Goal: Task Accomplishment & Management: Use online tool/utility

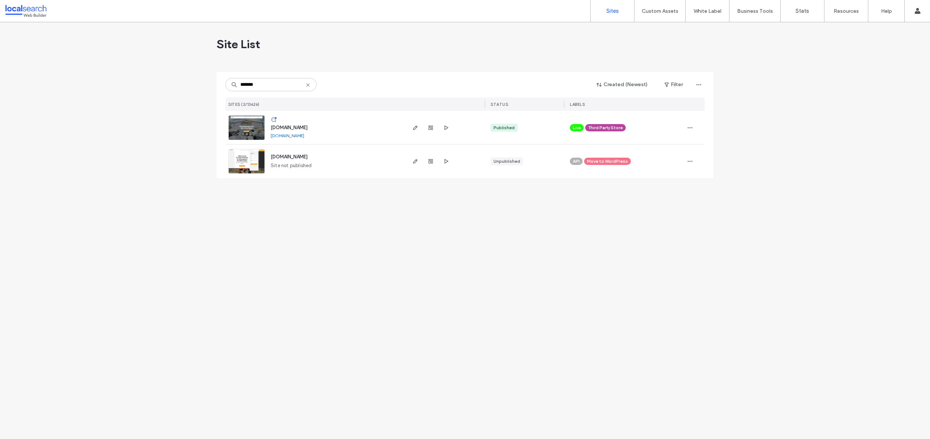
type input "*******"
click at [254, 131] on link at bounding box center [246, 127] width 37 height 25
click at [254, 125] on img at bounding box center [247, 141] width 36 height 50
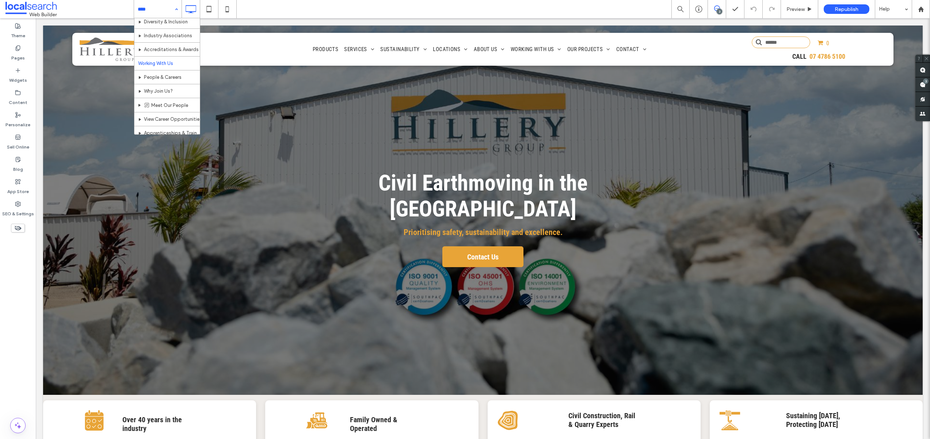
scroll to position [416, 0]
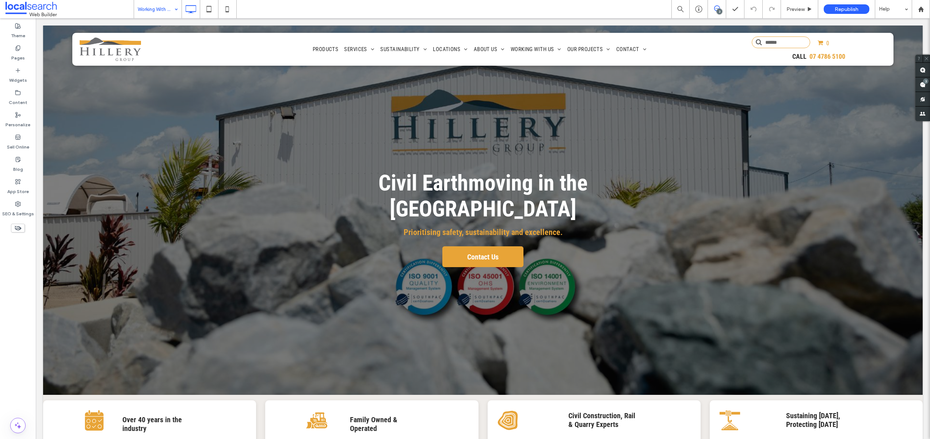
click at [165, 16] on div "Working With Us 3 Preview Republish Help Site Comments Team & Clients Automate …" at bounding box center [465, 219] width 930 height 439
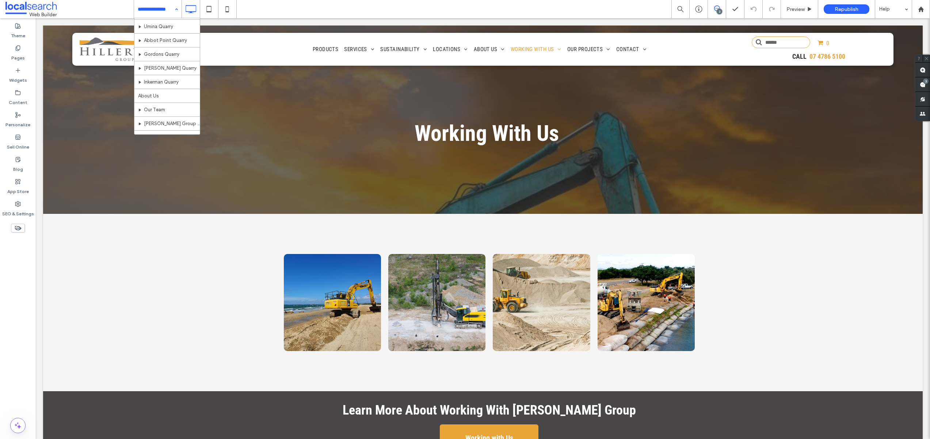
scroll to position [284, 0]
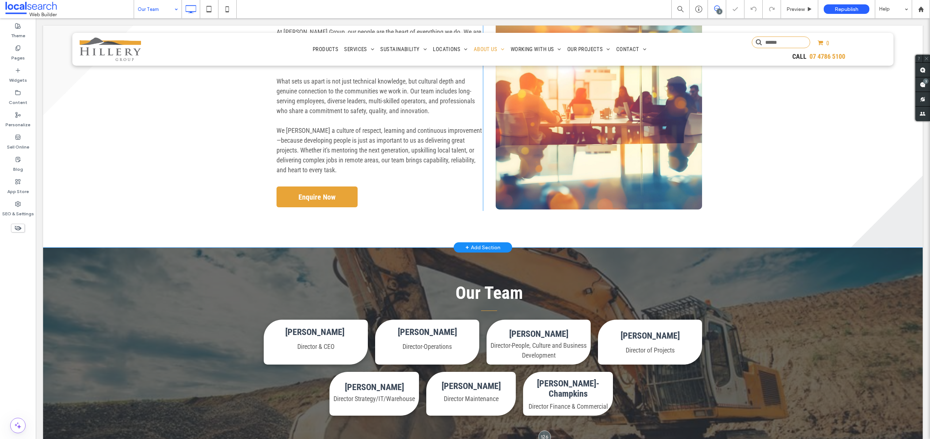
scroll to position [275, 0]
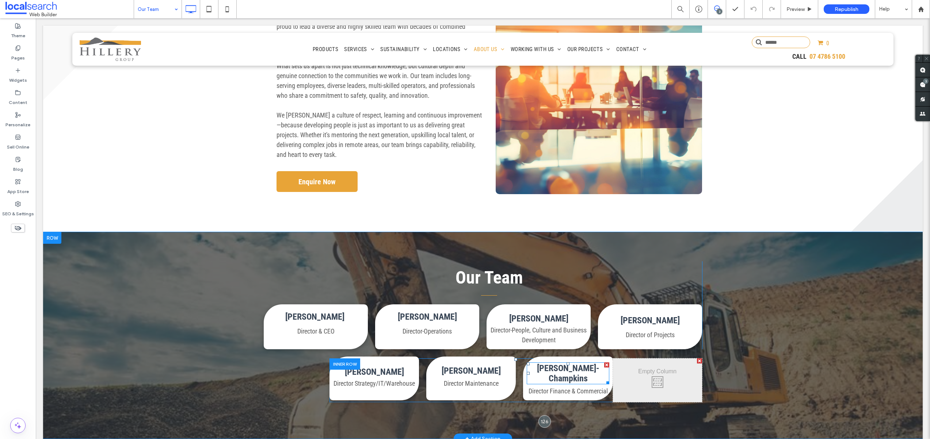
click at [605, 383] on div at bounding box center [605, 381] width 5 height 5
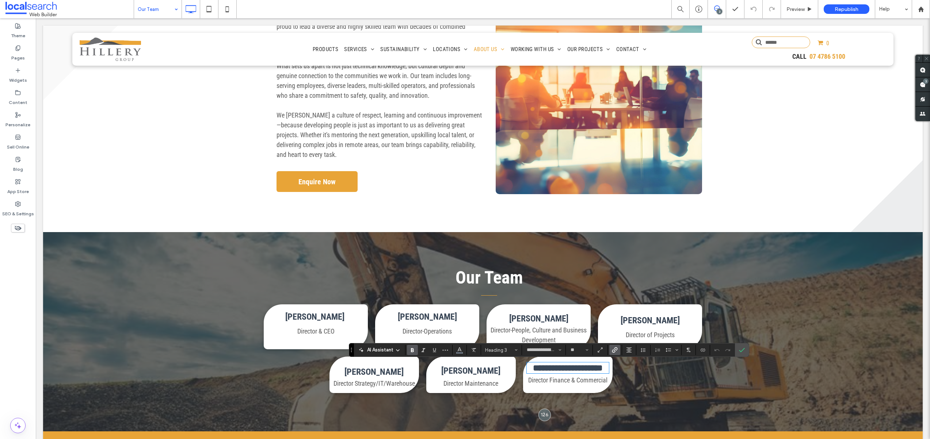
click at [600, 384] on span "Director Finance & Commercial" at bounding box center [567, 380] width 79 height 8
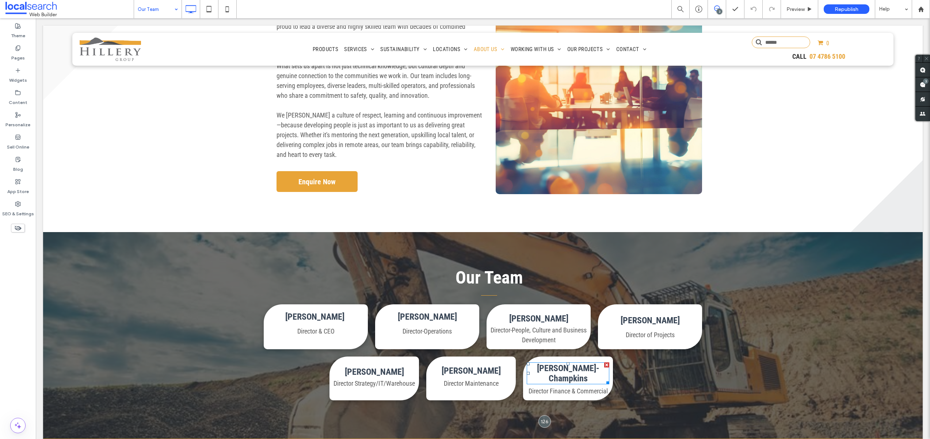
click at [599, 377] on h3 "Richard Fox-Champkins" at bounding box center [567, 373] width 82 height 20
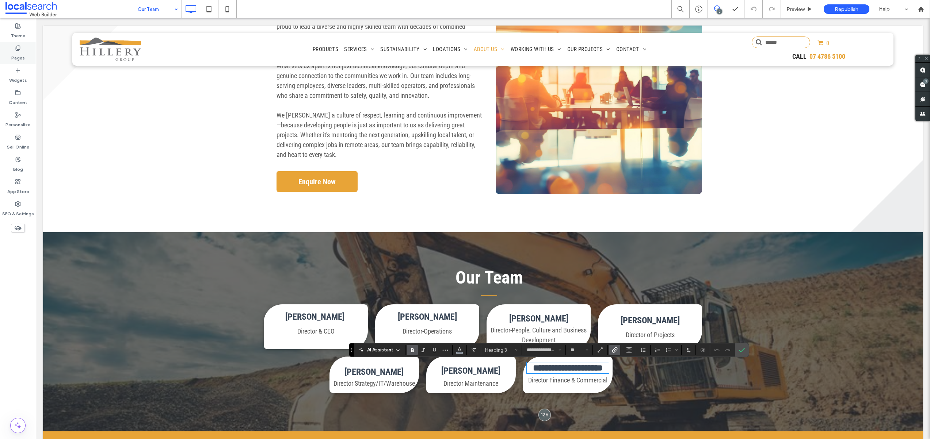
click at [12, 55] on label "Pages" at bounding box center [18, 56] width 14 height 10
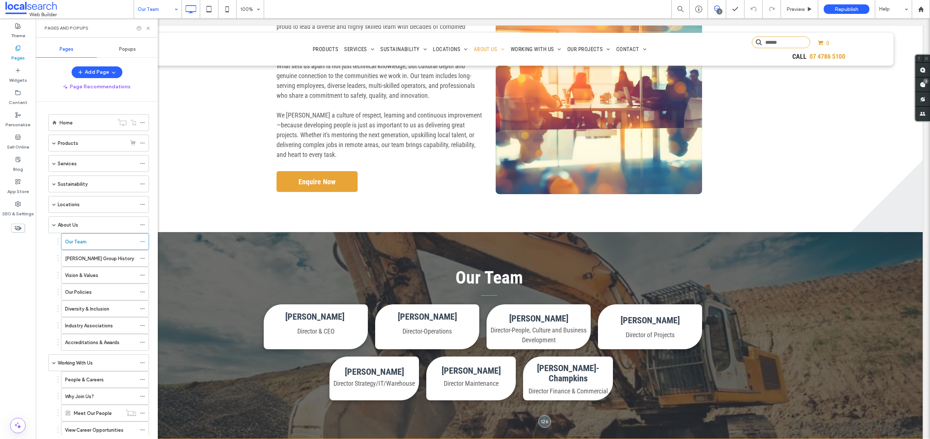
click at [120, 48] on span "Popups" at bounding box center [127, 49] width 17 height 6
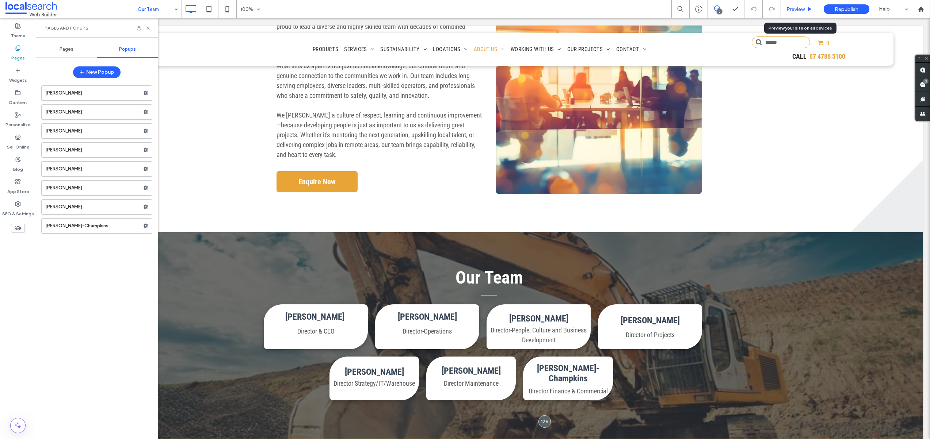
click at [800, 11] on span "Preview" at bounding box center [795, 9] width 18 height 6
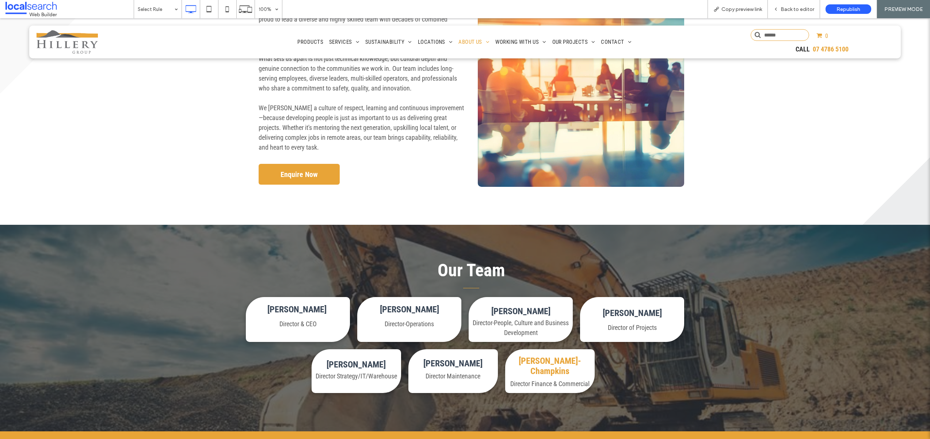
click at [565, 369] on link "Richard Fox-Champkins" at bounding box center [549, 366] width 62 height 20
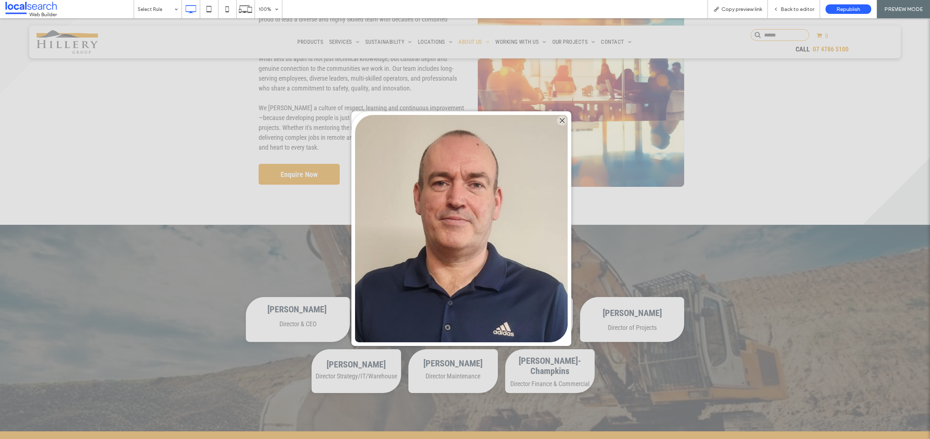
click at [563, 118] on div at bounding box center [562, 121] width 10 height 10
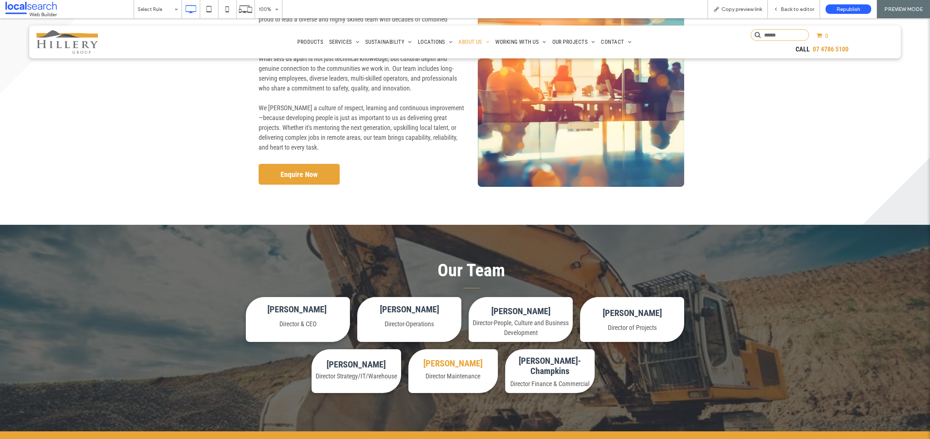
click at [441, 361] on link "Lawson Mee" at bounding box center [452, 364] width 59 height 10
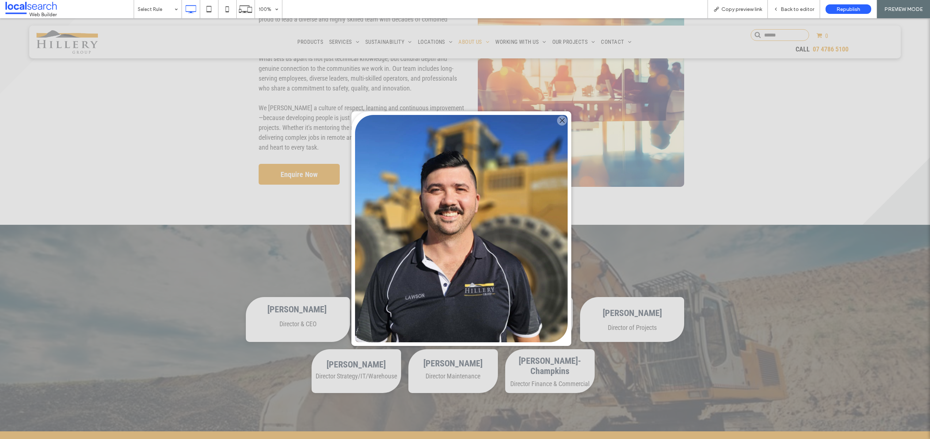
click at [562, 120] on div at bounding box center [562, 121] width 10 height 10
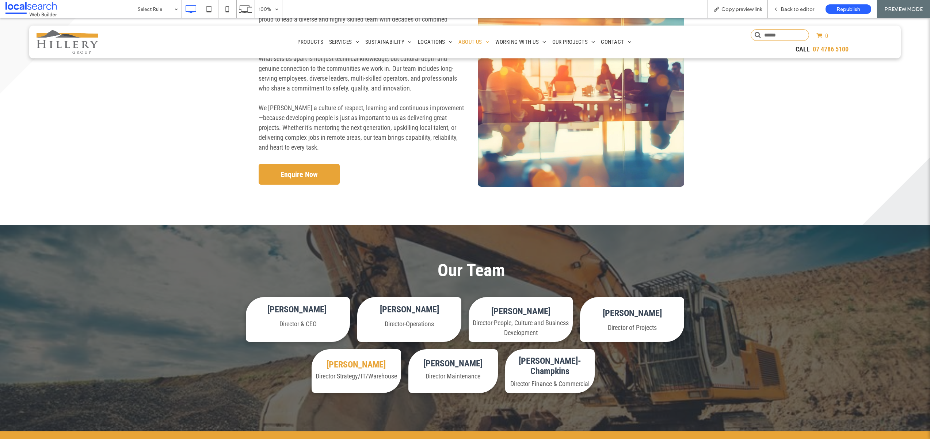
click at [356, 363] on link "Lachlan Mee" at bounding box center [355, 365] width 59 height 10
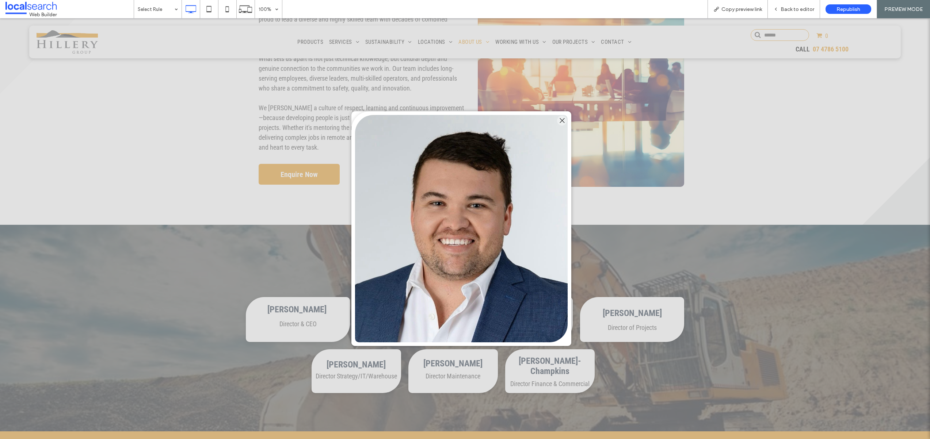
click at [562, 120] on div at bounding box center [562, 121] width 10 height 10
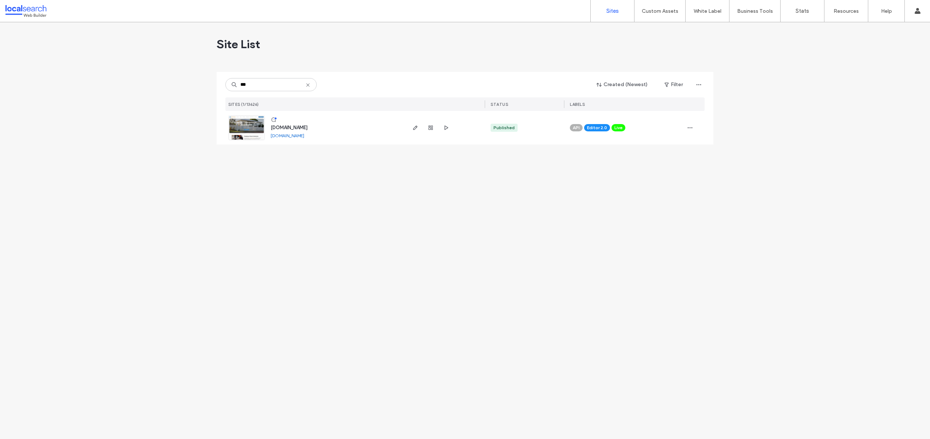
type input "***"
click at [250, 129] on img at bounding box center [247, 141] width 36 height 50
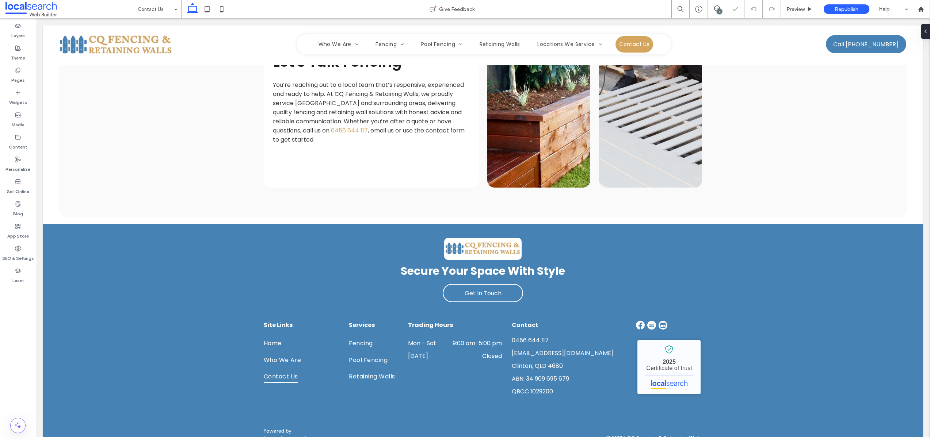
scroll to position [539, 0]
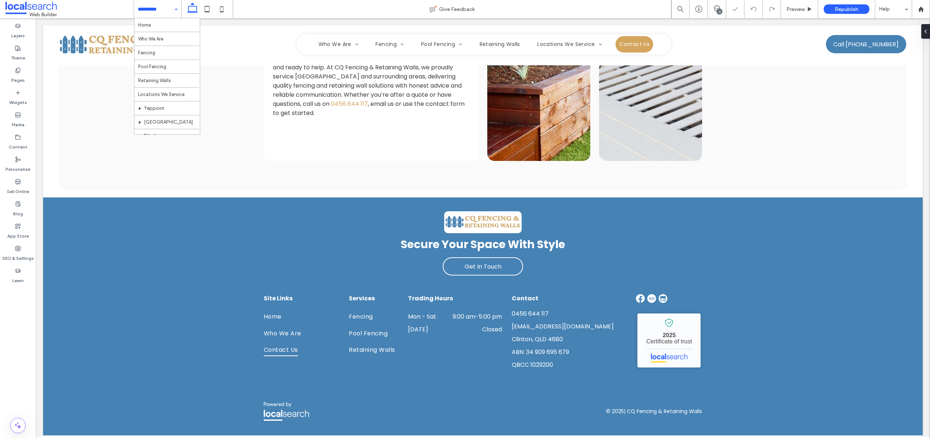
click at [160, 9] on input at bounding box center [156, 9] width 36 height 18
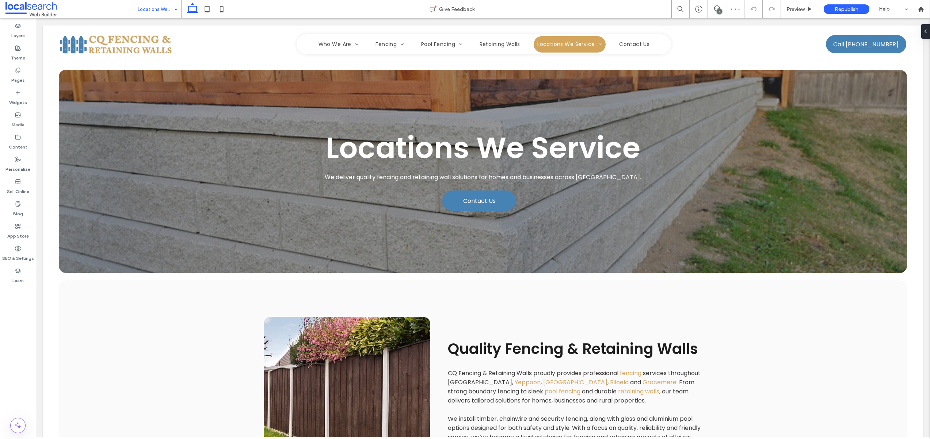
scroll to position [0, 0]
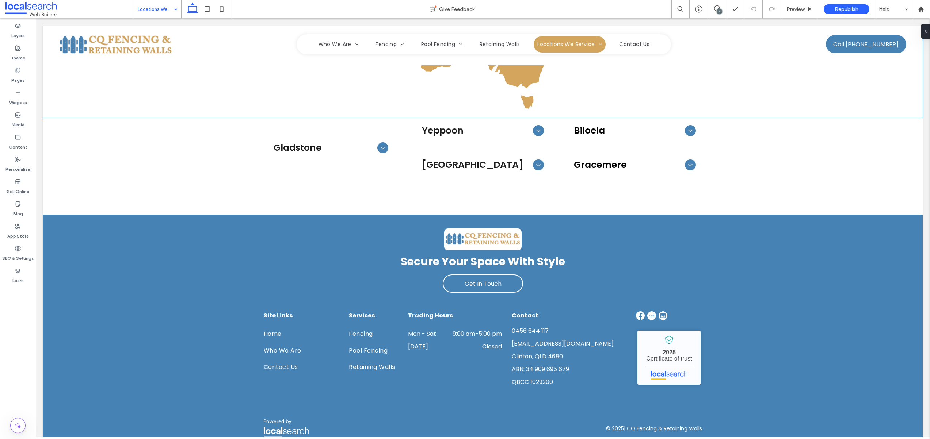
scroll to position [685, 0]
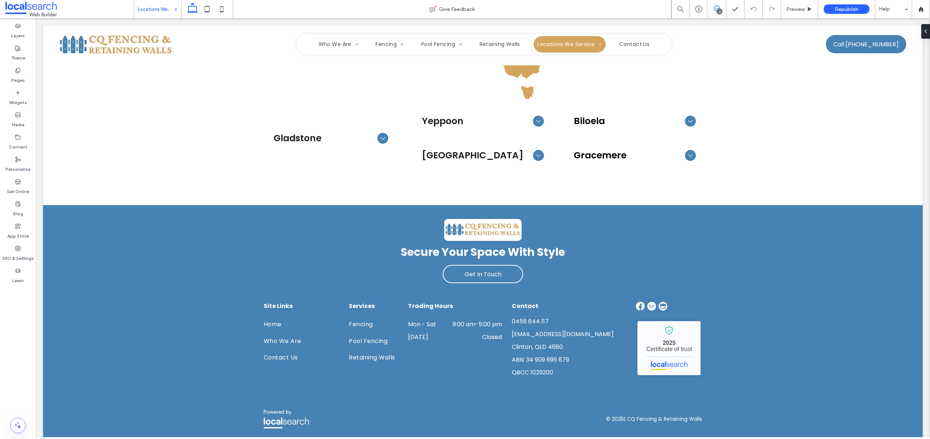
click at [715, 7] on icon at bounding box center [717, 8] width 6 height 6
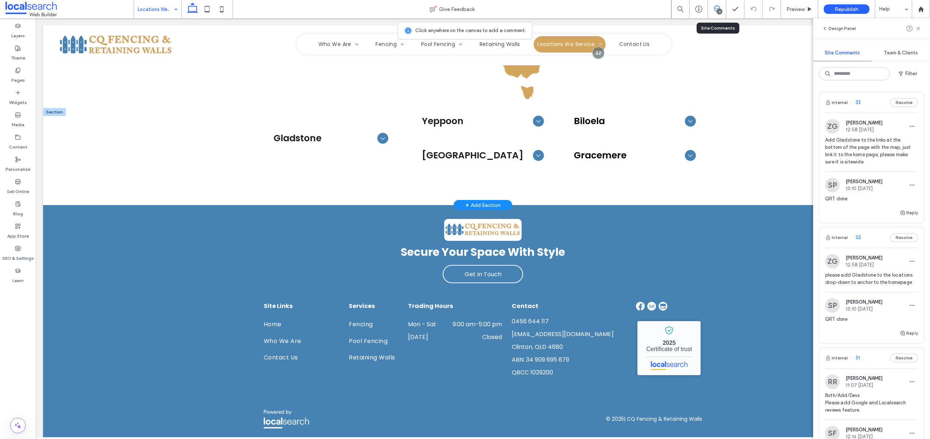
click at [313, 147] on div "Gladstone" at bounding box center [331, 139] width 126 height 26
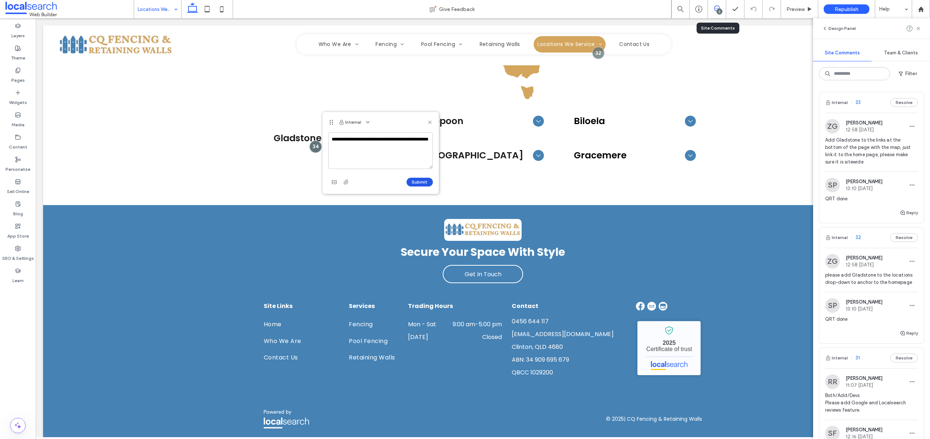
type textarea "**********"
click at [414, 180] on button "Submit" at bounding box center [419, 182] width 26 height 9
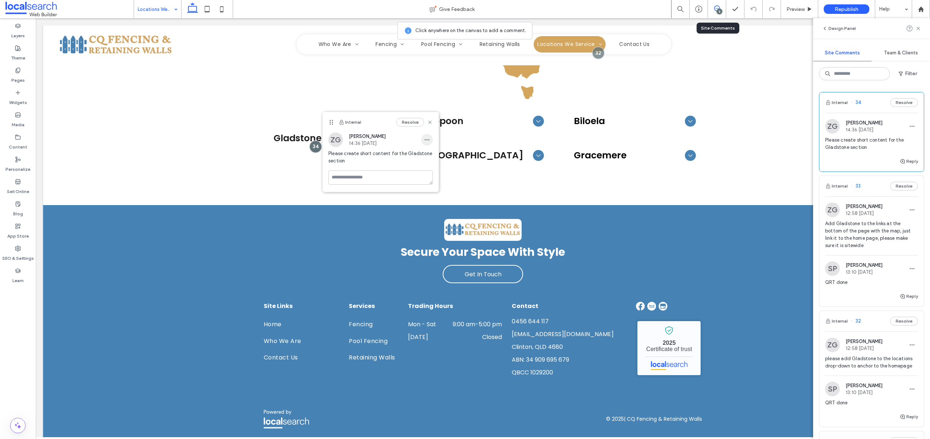
click at [425, 136] on span "button" at bounding box center [427, 140] width 12 height 12
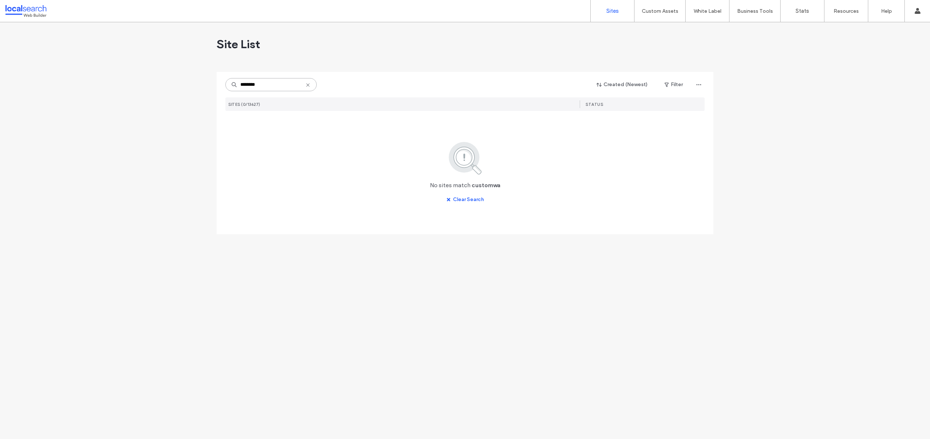
drag, startPoint x: 280, startPoint y: 84, endPoint x: 203, endPoint y: 77, distance: 78.1
click at [203, 77] on div "Site List ******** Created (Newest) Filter SITES (0/13627) STATUS No sites matc…" at bounding box center [465, 230] width 930 height 417
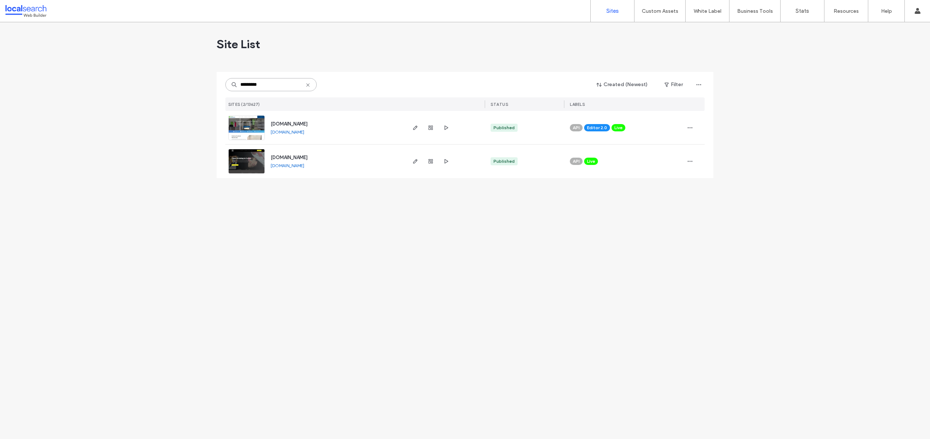
type input "*********"
click at [244, 121] on img at bounding box center [247, 141] width 36 height 50
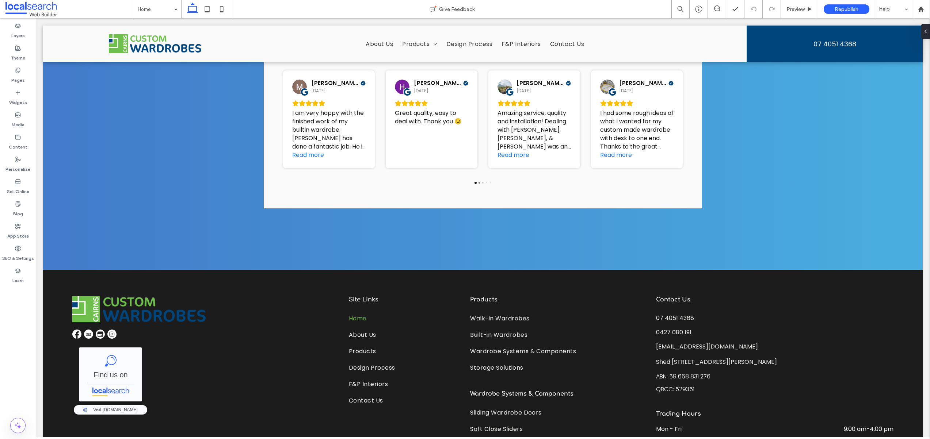
scroll to position [1806, 0]
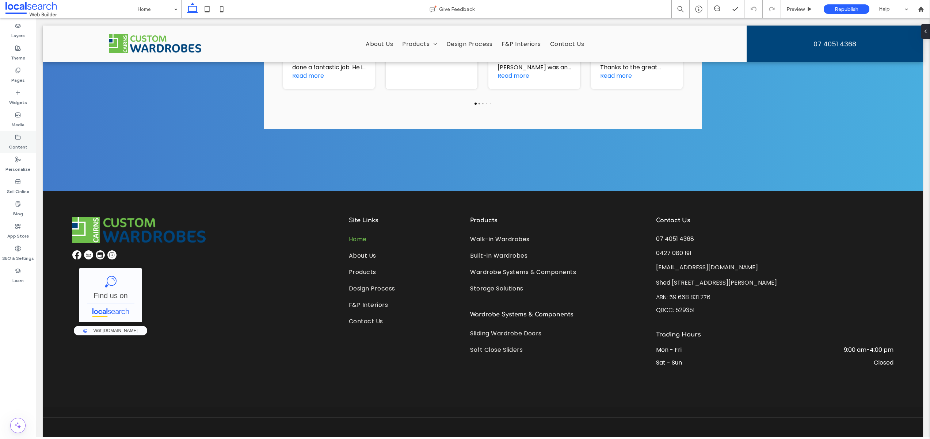
click at [18, 136] on use at bounding box center [18, 137] width 5 height 4
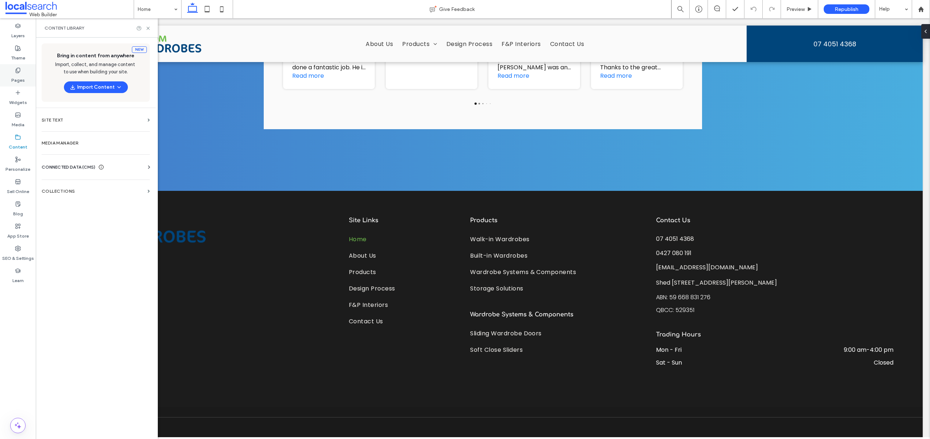
click at [12, 72] on div "Pages" at bounding box center [18, 75] width 36 height 22
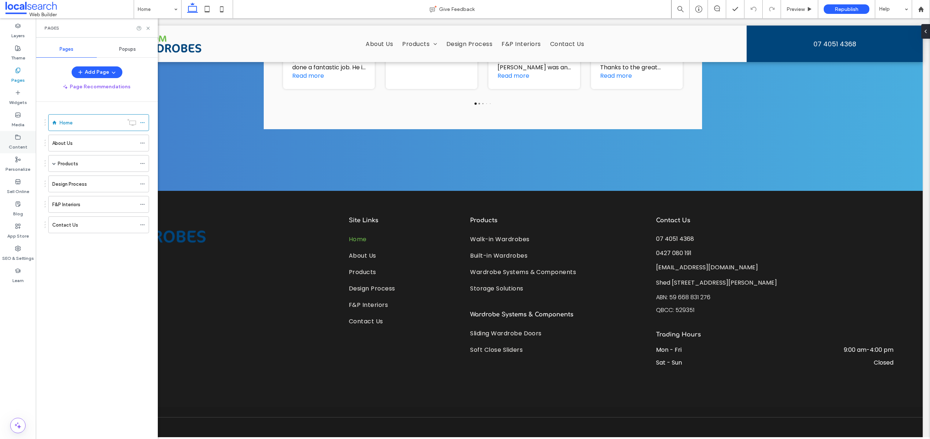
drag, startPoint x: 17, startPoint y: 140, endPoint x: 23, endPoint y: 143, distance: 6.7
click at [17, 140] on label "Content" at bounding box center [18, 145] width 19 height 10
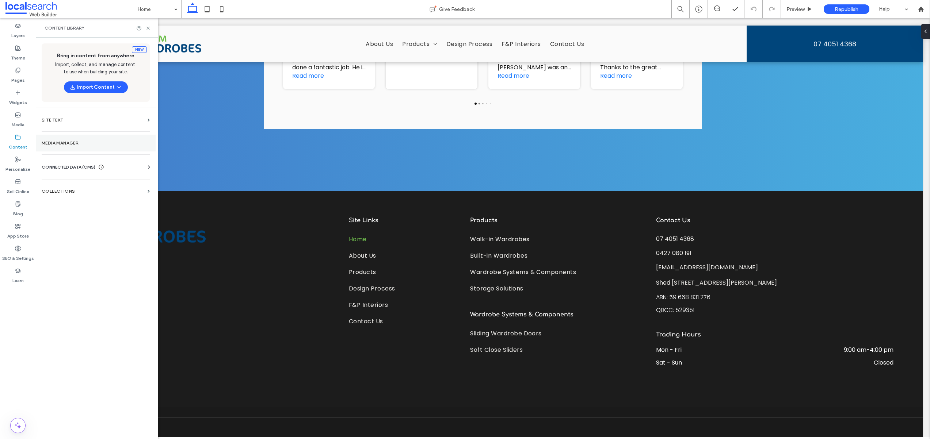
click at [84, 145] on label "Media Manager" at bounding box center [96, 143] width 108 height 5
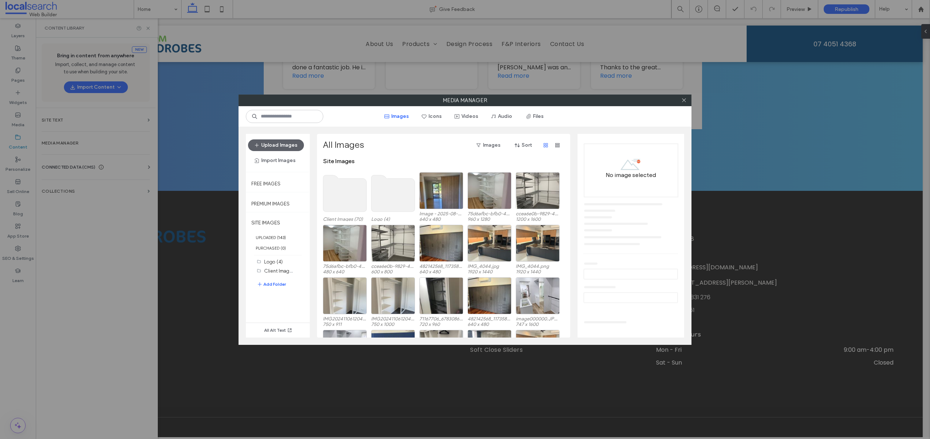
click at [689, 102] on div at bounding box center [683, 100] width 11 height 11
click at [686, 101] on icon at bounding box center [683, 99] width 5 height 5
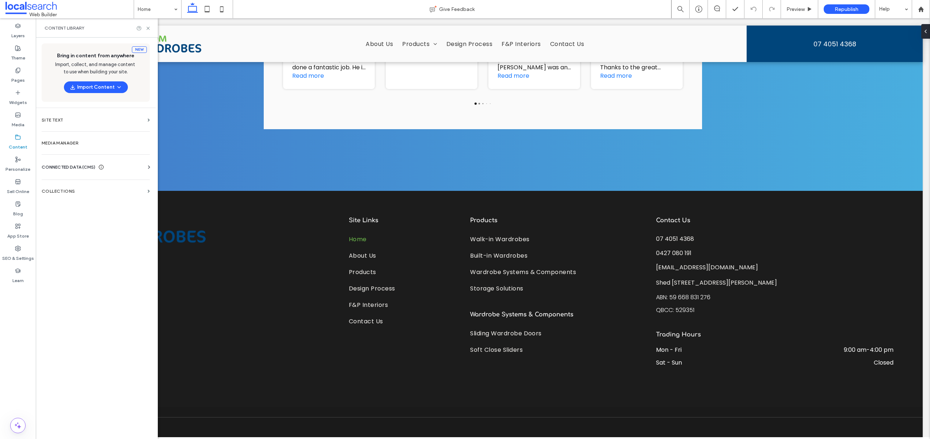
click at [100, 168] on icon at bounding box center [101, 167] width 6 height 6
click at [76, 189] on section "Business Info" at bounding box center [97, 185] width 111 height 17
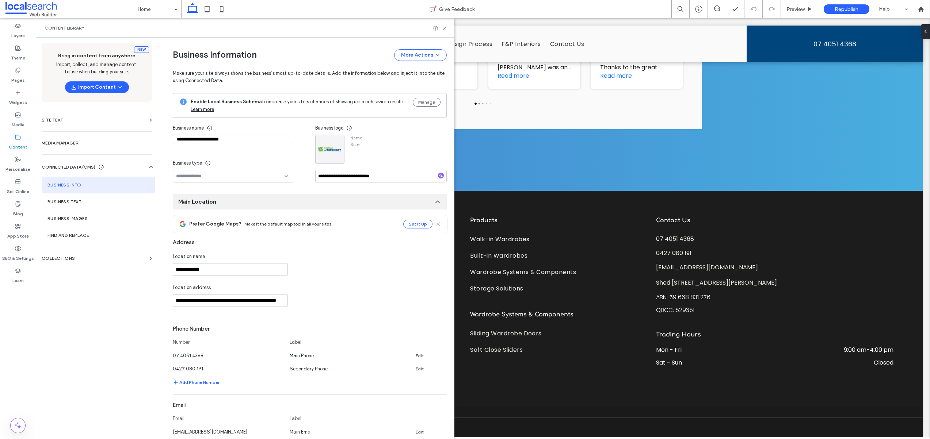
type input "**********"
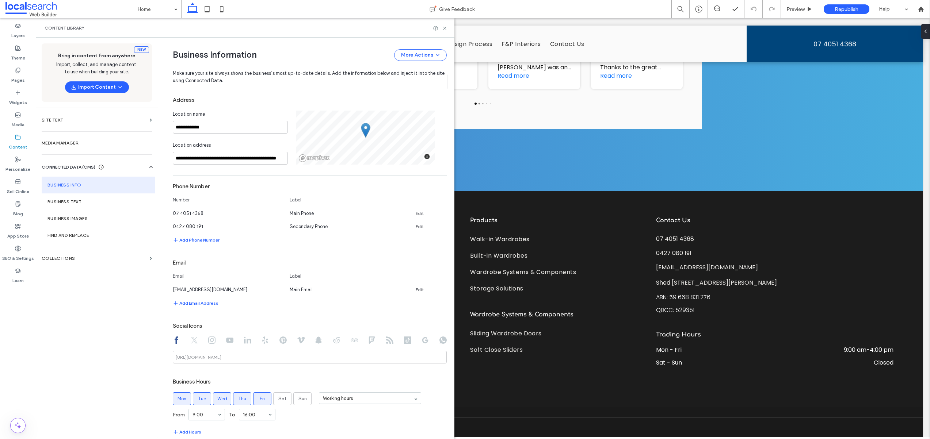
scroll to position [149, 0]
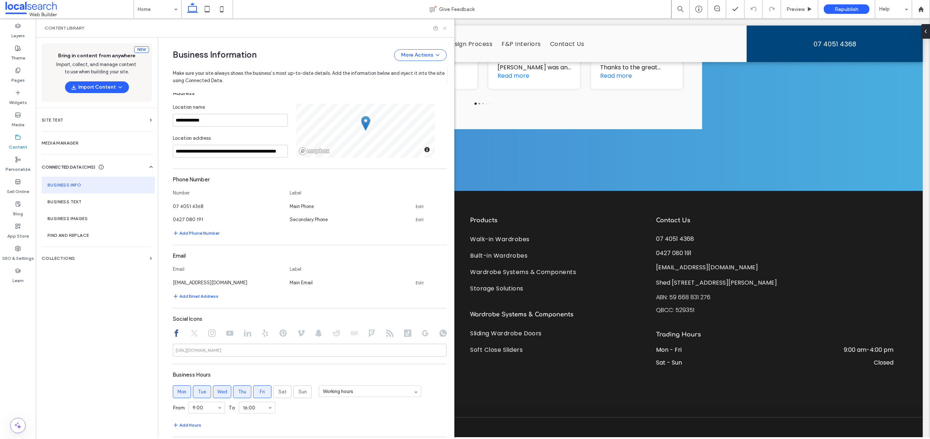
click at [447, 28] on icon at bounding box center [444, 28] width 5 height 5
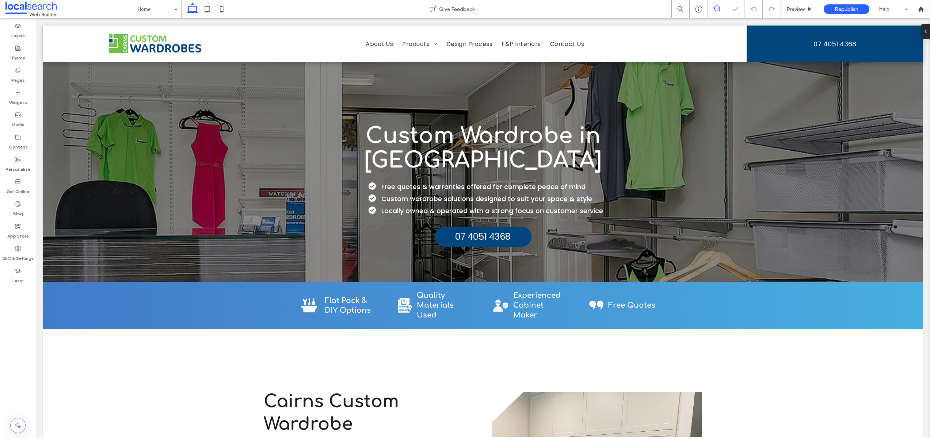
scroll to position [0, 0]
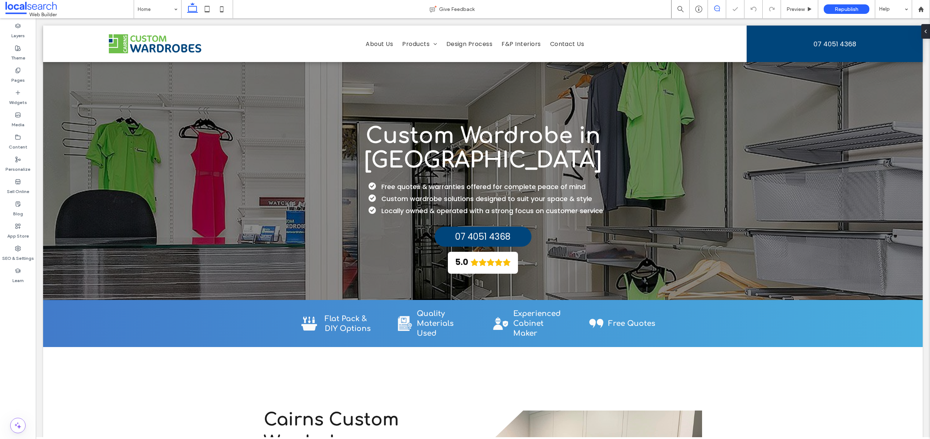
click at [717, 9] on icon at bounding box center [717, 8] width 6 height 6
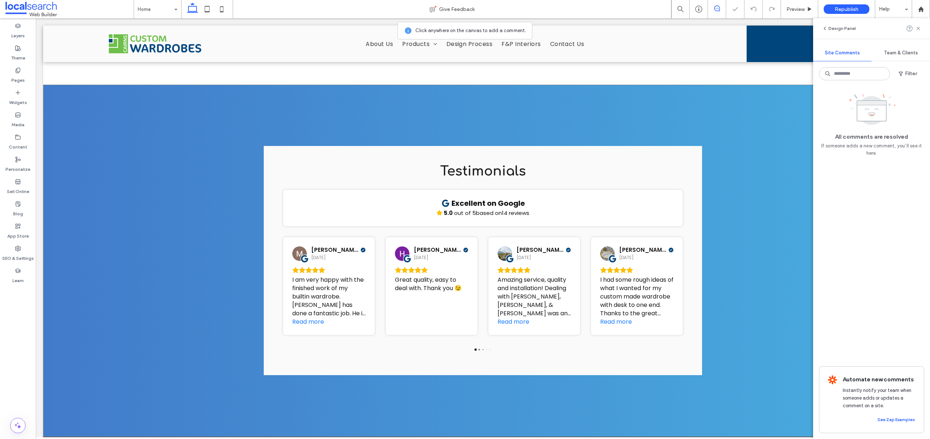
scroll to position [1806, 0]
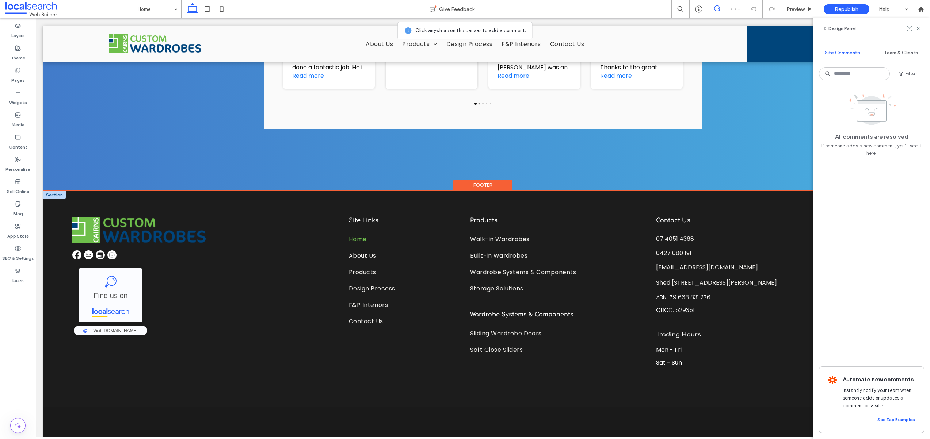
click at [645, 254] on div "Cairns Custom Wardrobes - Localsearch Find us on Cairns Custom Wardrobes - Loca…" at bounding box center [482, 299] width 879 height 216
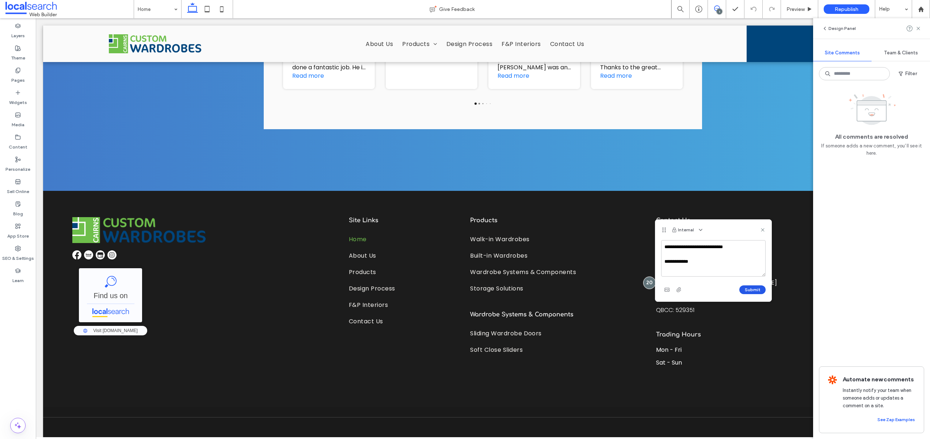
type textarea "**********"
click at [759, 290] on button "Submit" at bounding box center [752, 290] width 26 height 9
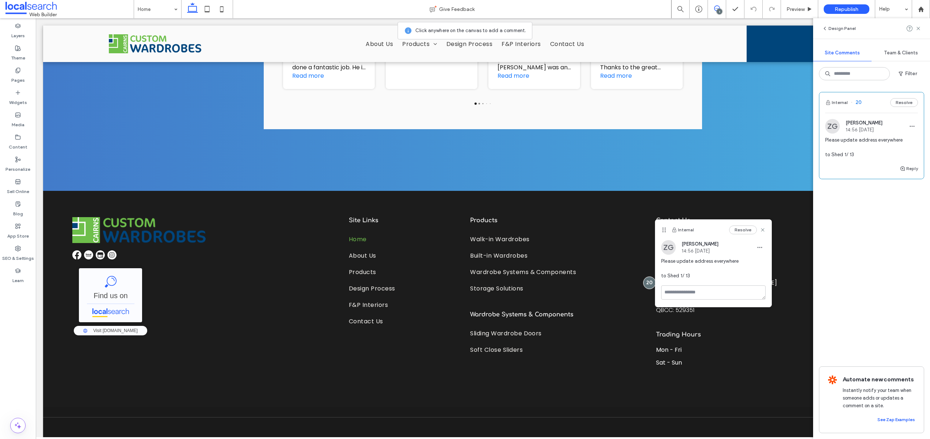
click at [715, 11] on use at bounding box center [717, 8] width 6 height 6
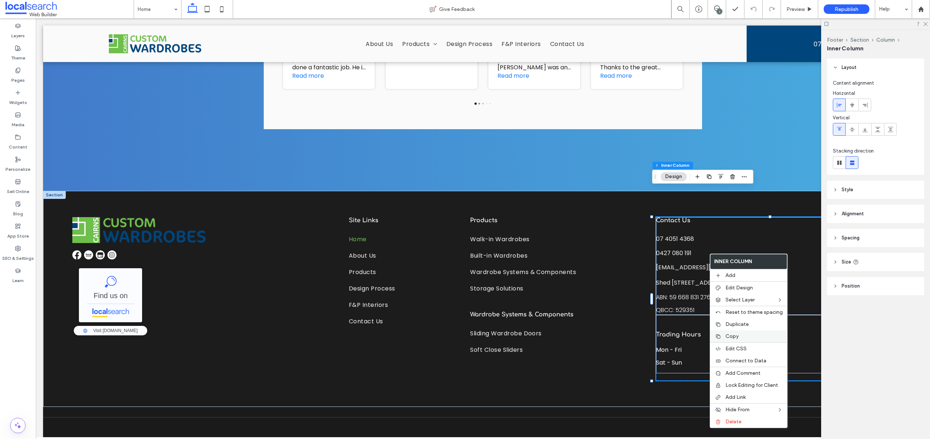
click at [738, 335] on label "Copy" at bounding box center [753, 336] width 57 height 6
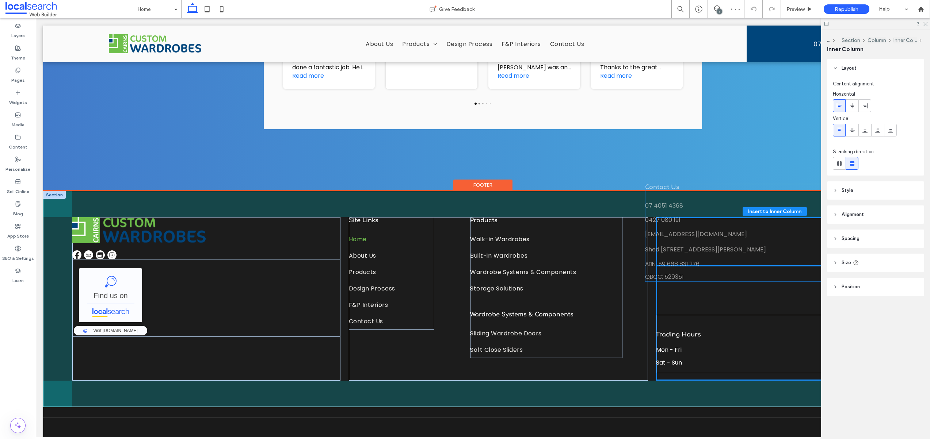
drag, startPoint x: 779, startPoint y: 255, endPoint x: 772, endPoint y: 250, distance: 8.4
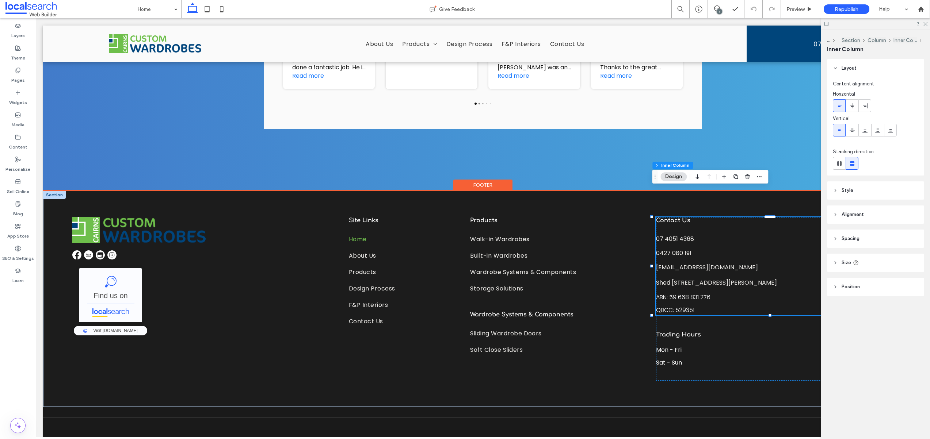
click at [721, 11] on div "1" at bounding box center [718, 11] width 5 height 5
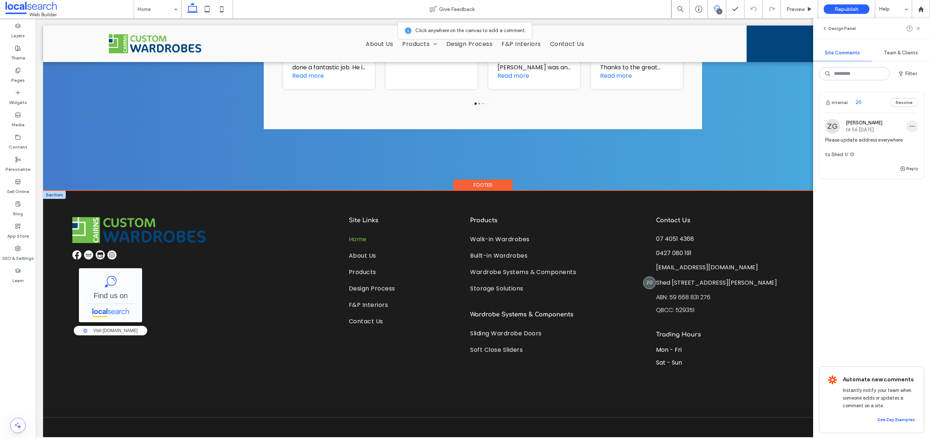
click at [912, 126] on use "button" at bounding box center [911, 126] width 5 height 1
click at [869, 149] on div "Edit" at bounding box center [884, 145] width 65 height 14
click at [828, 166] on textarea "**********" at bounding box center [871, 162] width 93 height 37
type textarea "**********"
click at [905, 196] on button "Submit" at bounding box center [904, 193] width 26 height 9
